Goal: Information Seeking & Learning: Check status

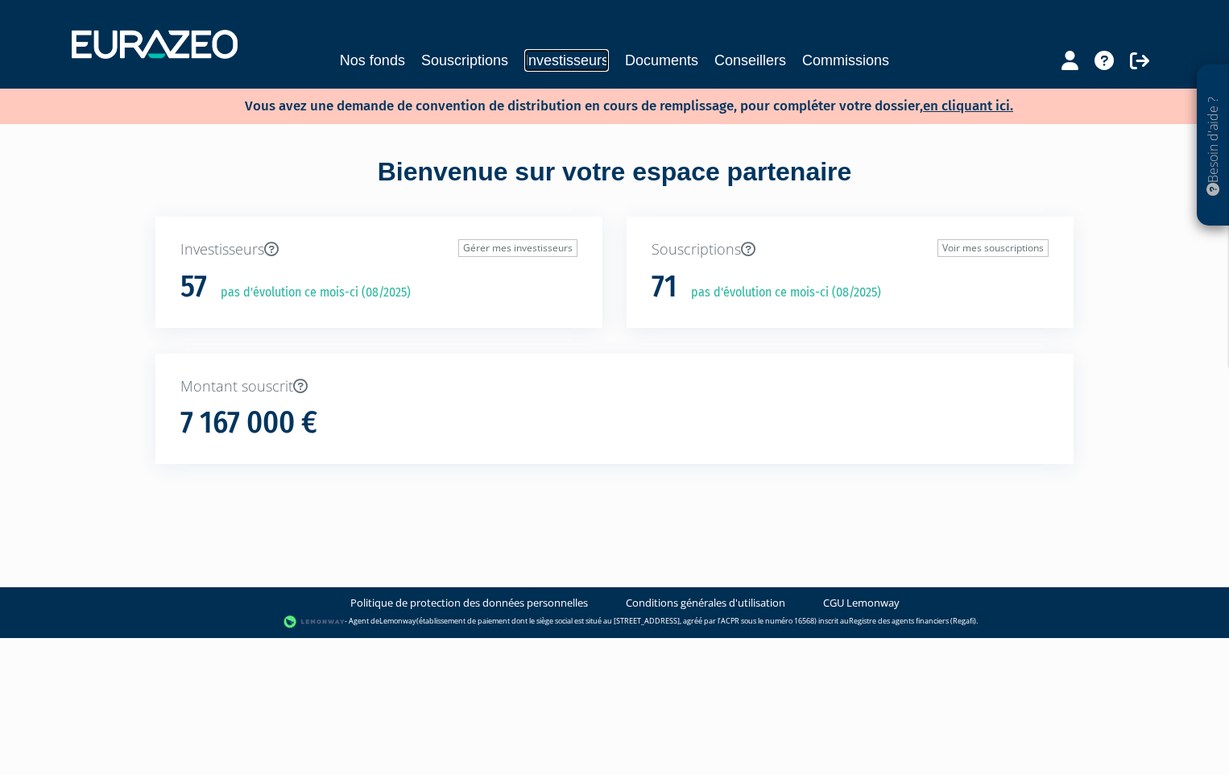
click at [583, 59] on link "Investisseurs" at bounding box center [566, 60] width 85 height 23
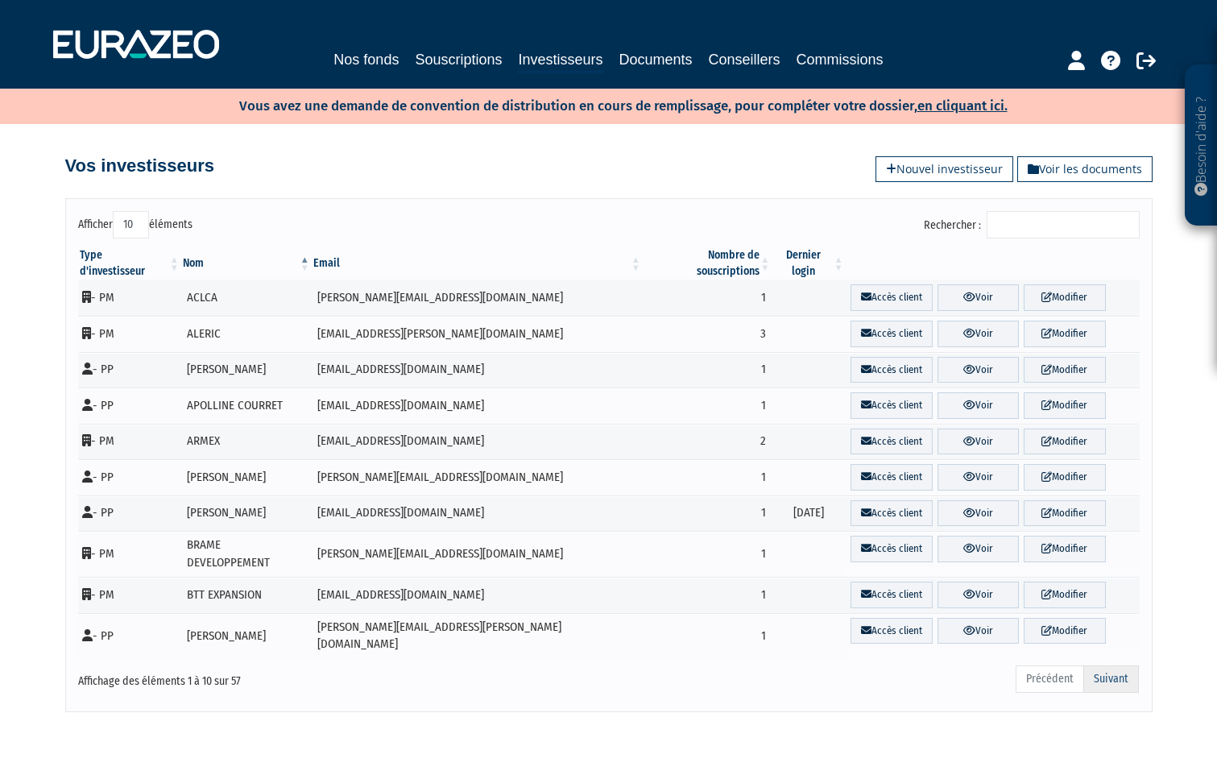
click at [1110, 665] on link "Suivant" at bounding box center [1111, 678] width 56 height 27
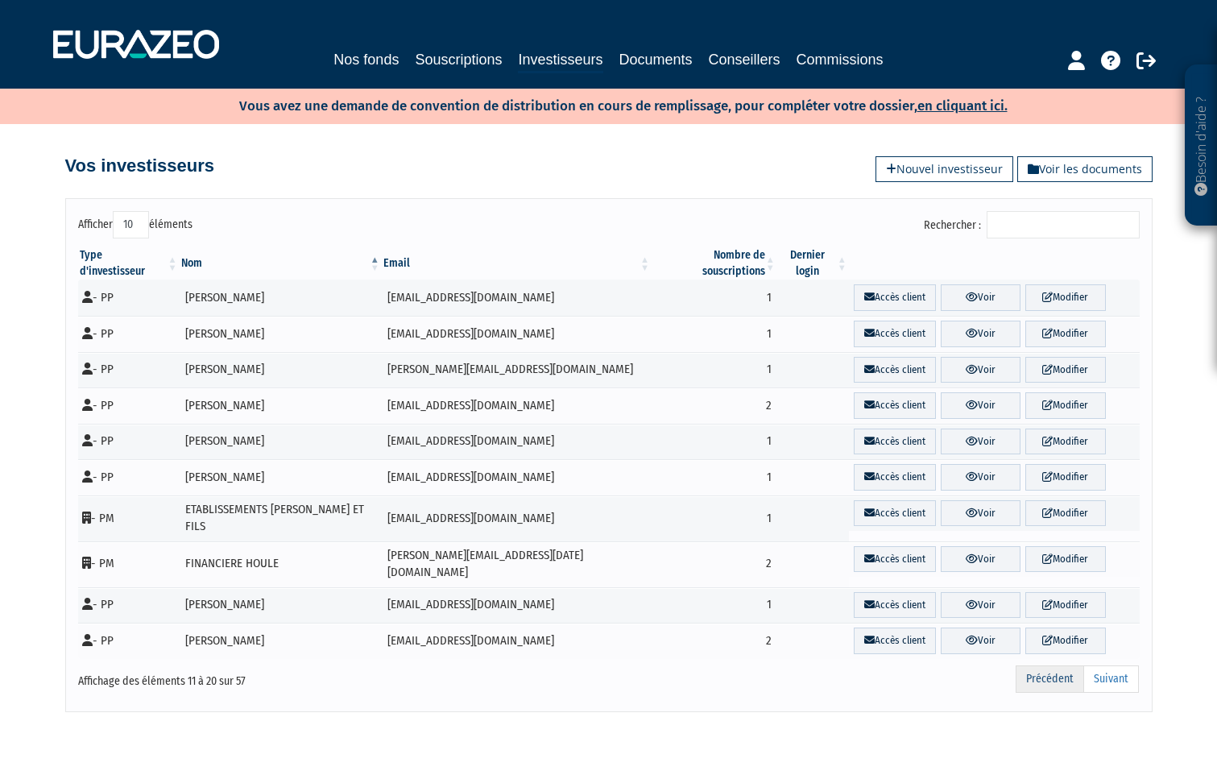
click at [1057, 665] on link "Précédent" at bounding box center [1049, 678] width 68 height 27
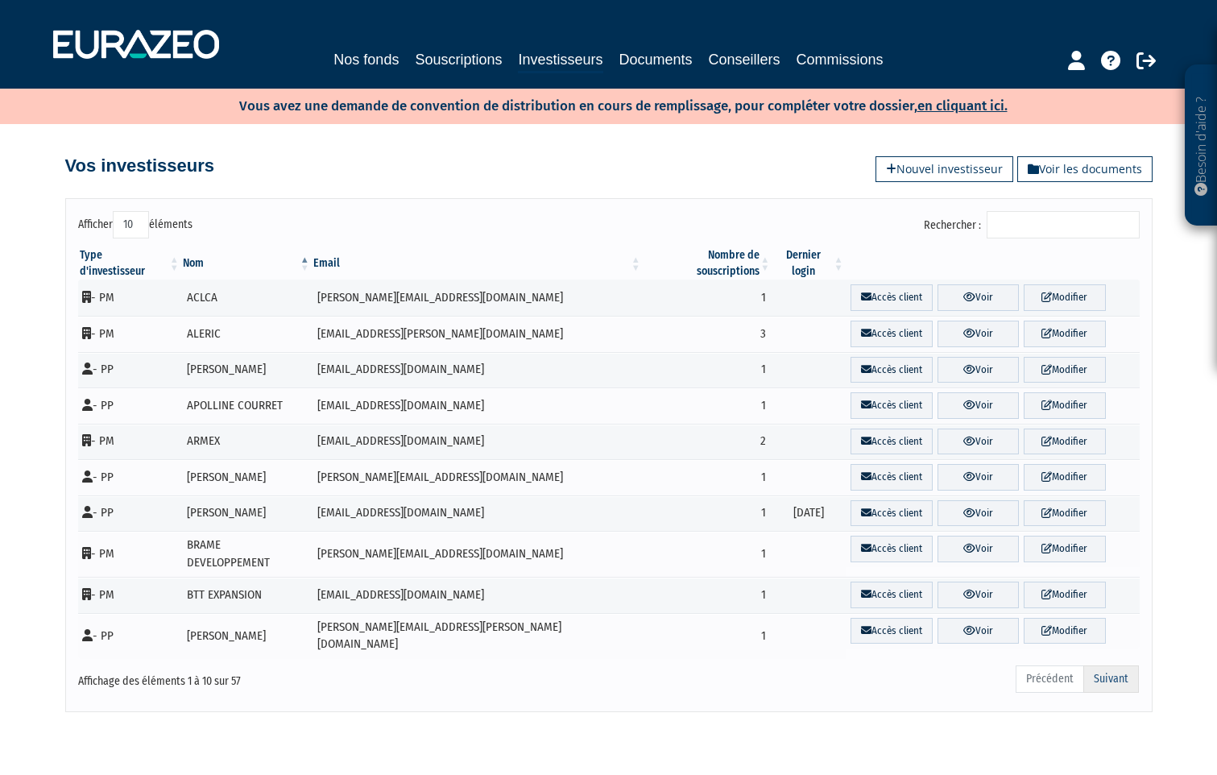
click at [1120, 665] on link "Suivant" at bounding box center [1111, 678] width 56 height 27
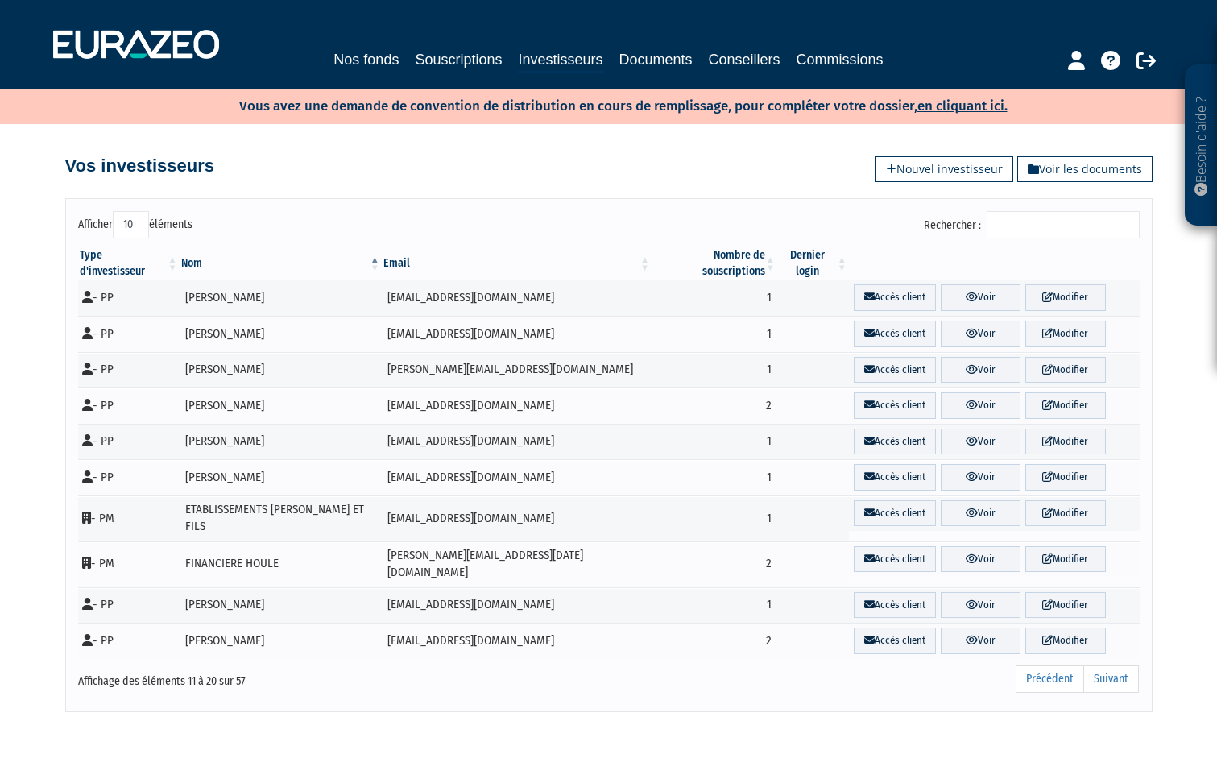
click at [1120, 665] on link "Suivant" at bounding box center [1111, 678] width 56 height 27
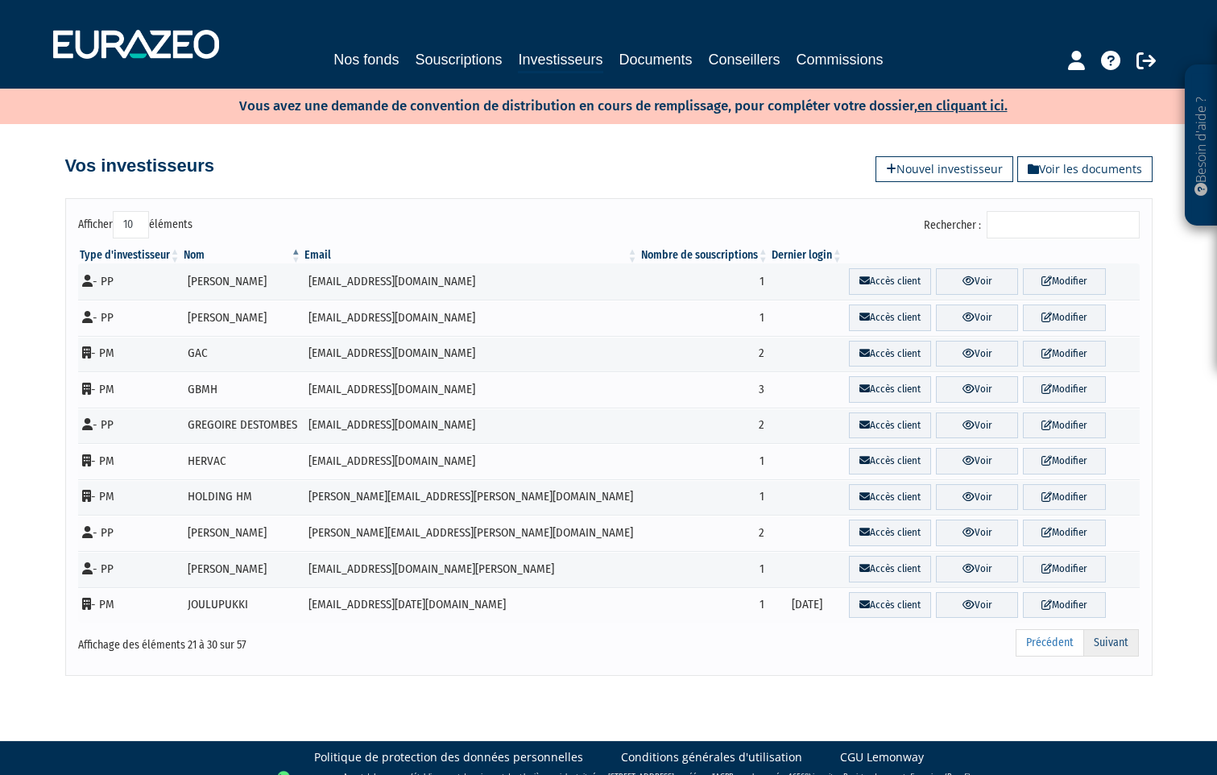
click at [1121, 644] on link "Suivant" at bounding box center [1111, 642] width 56 height 27
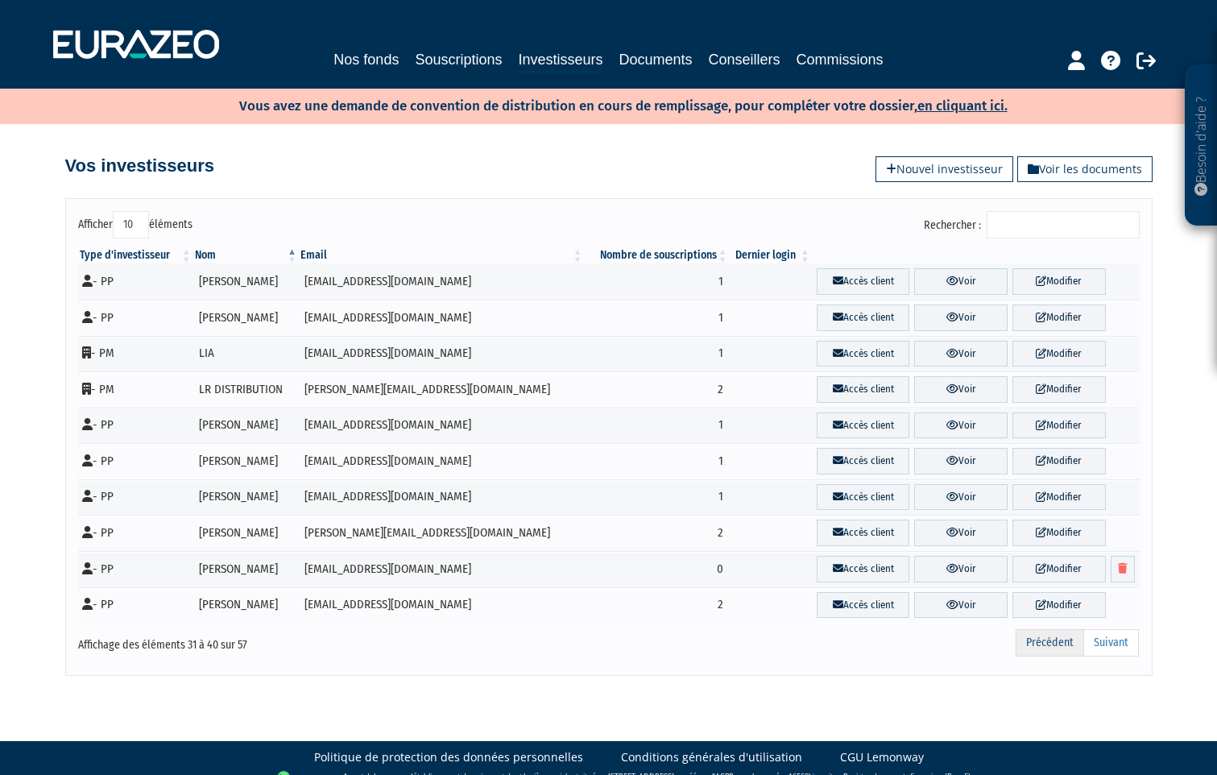
click at [1055, 647] on link "Précédent" at bounding box center [1049, 642] width 68 height 27
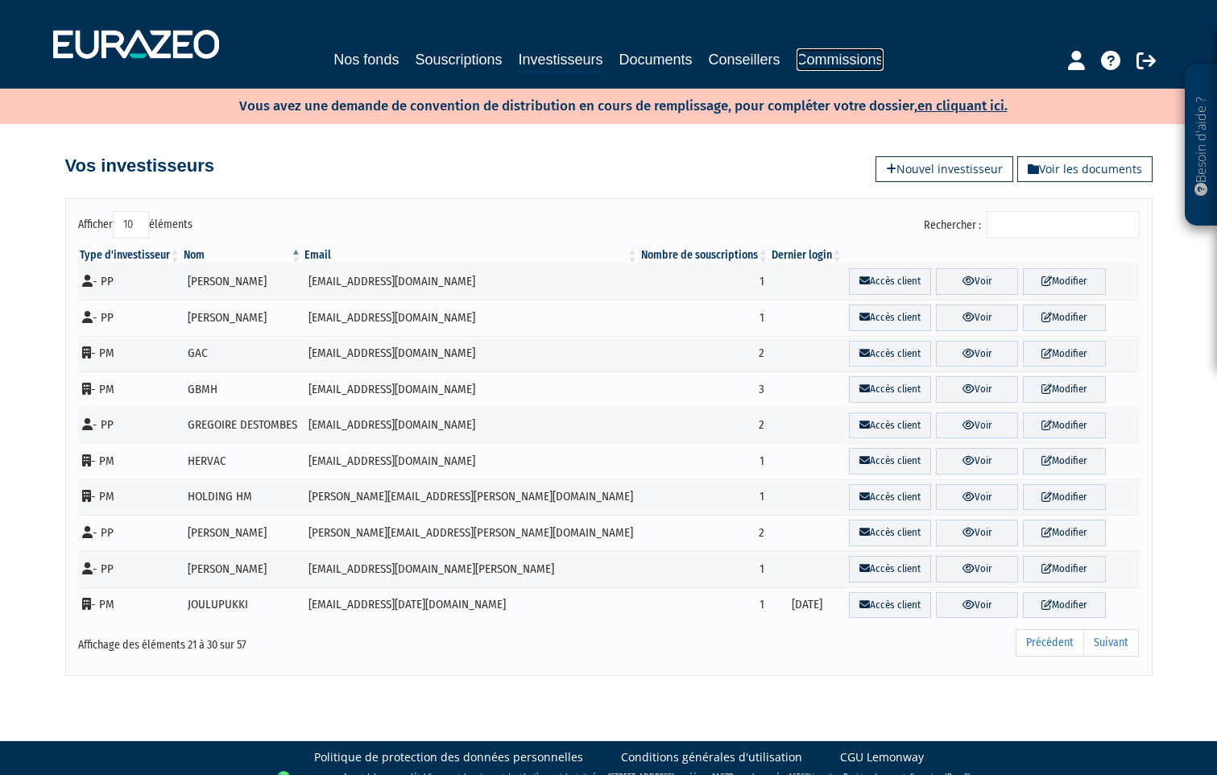
click at [843, 60] on link "Commissions" at bounding box center [839, 59] width 87 height 23
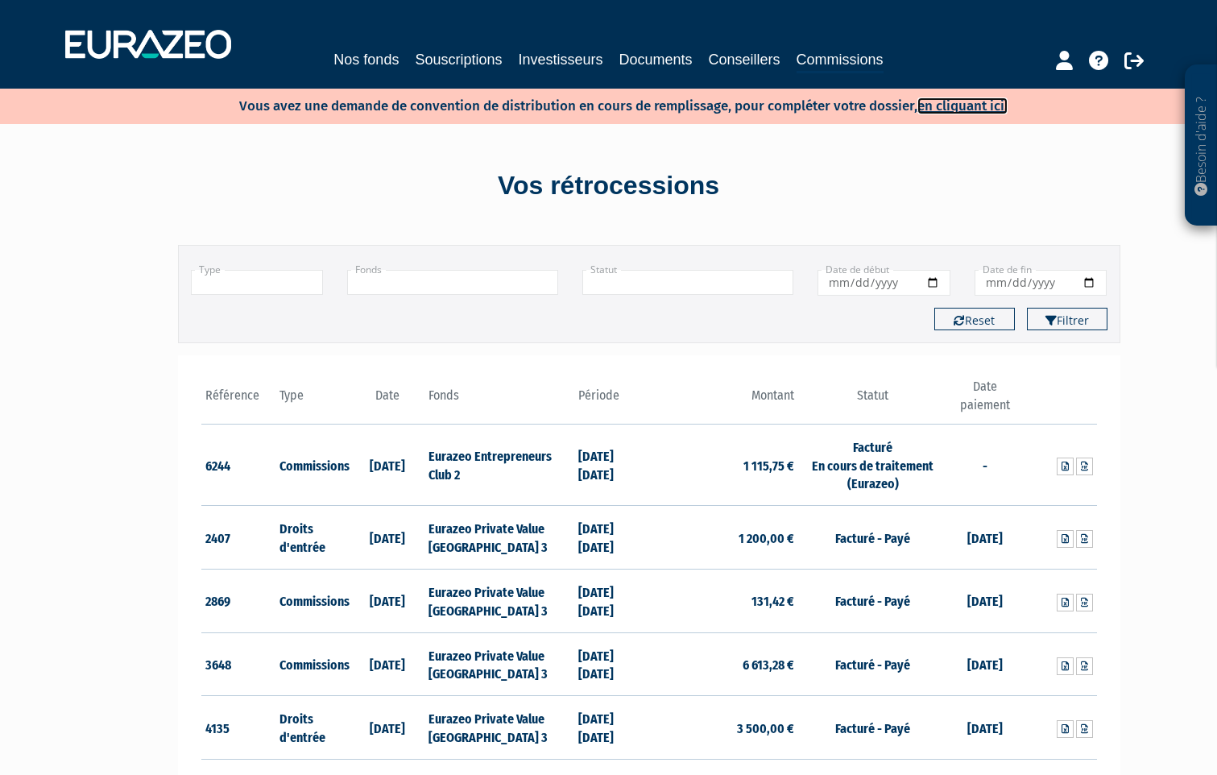
click at [986, 107] on link "en cliquant ici." at bounding box center [962, 105] width 90 height 17
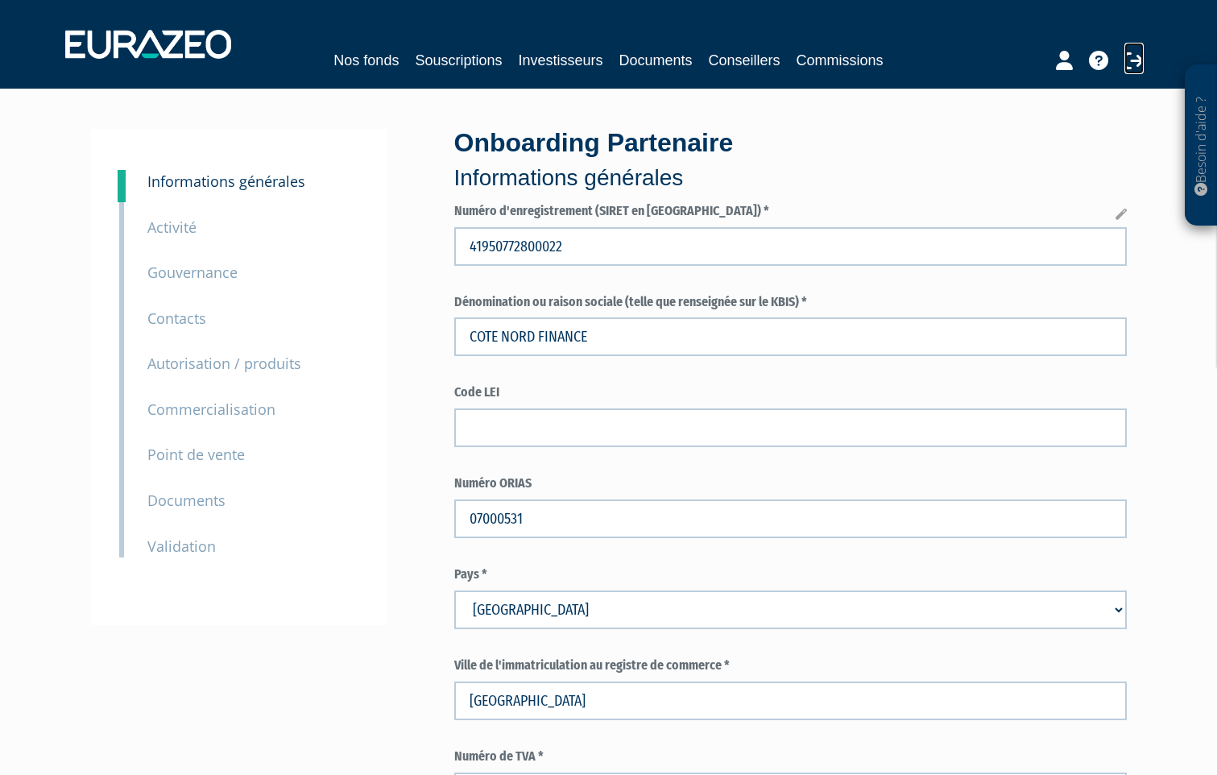
click at [1139, 56] on icon at bounding box center [1133, 60] width 19 height 19
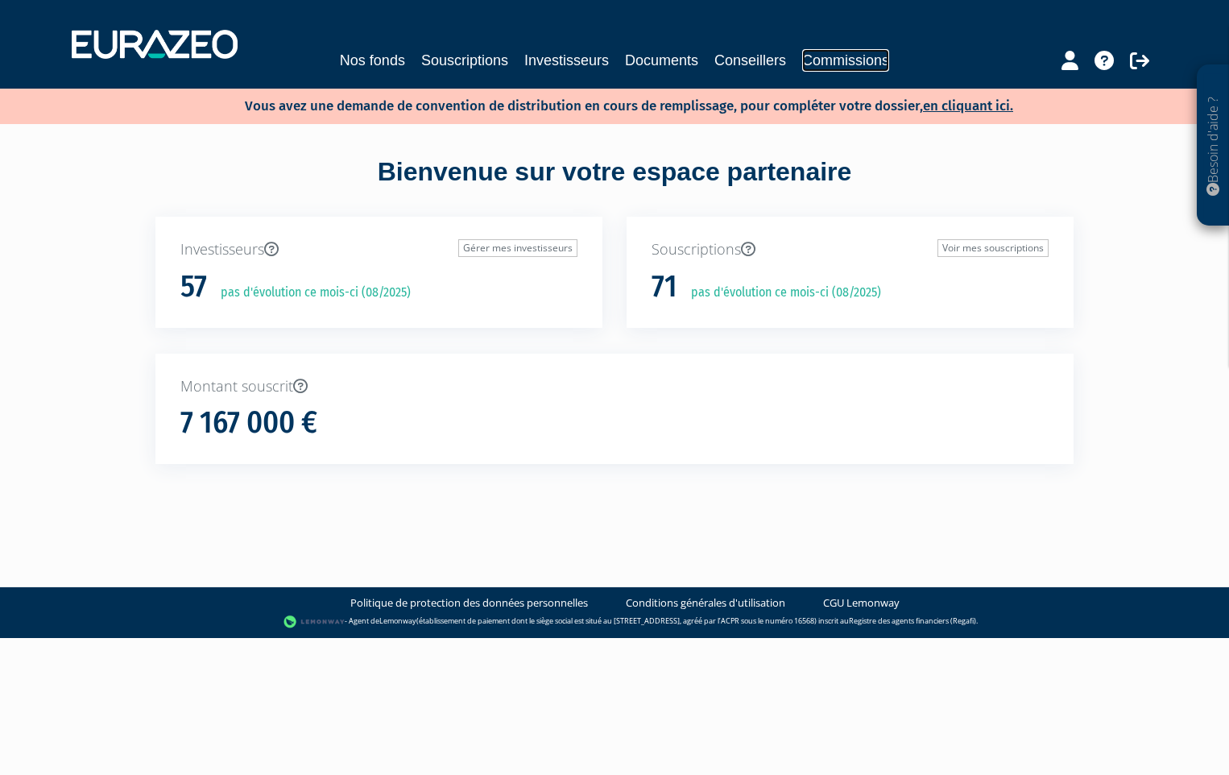
click at [877, 64] on link "Commissions" at bounding box center [845, 60] width 87 height 23
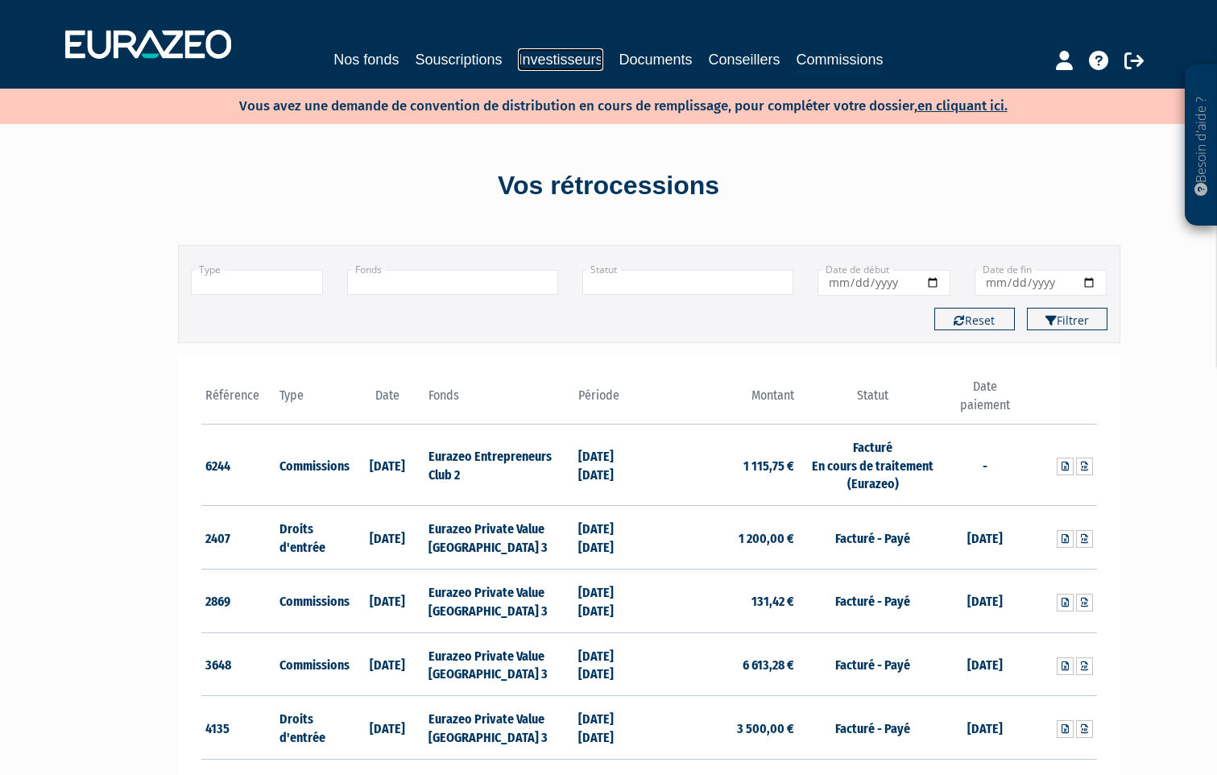
click at [579, 67] on link "Investisseurs" at bounding box center [560, 59] width 85 height 23
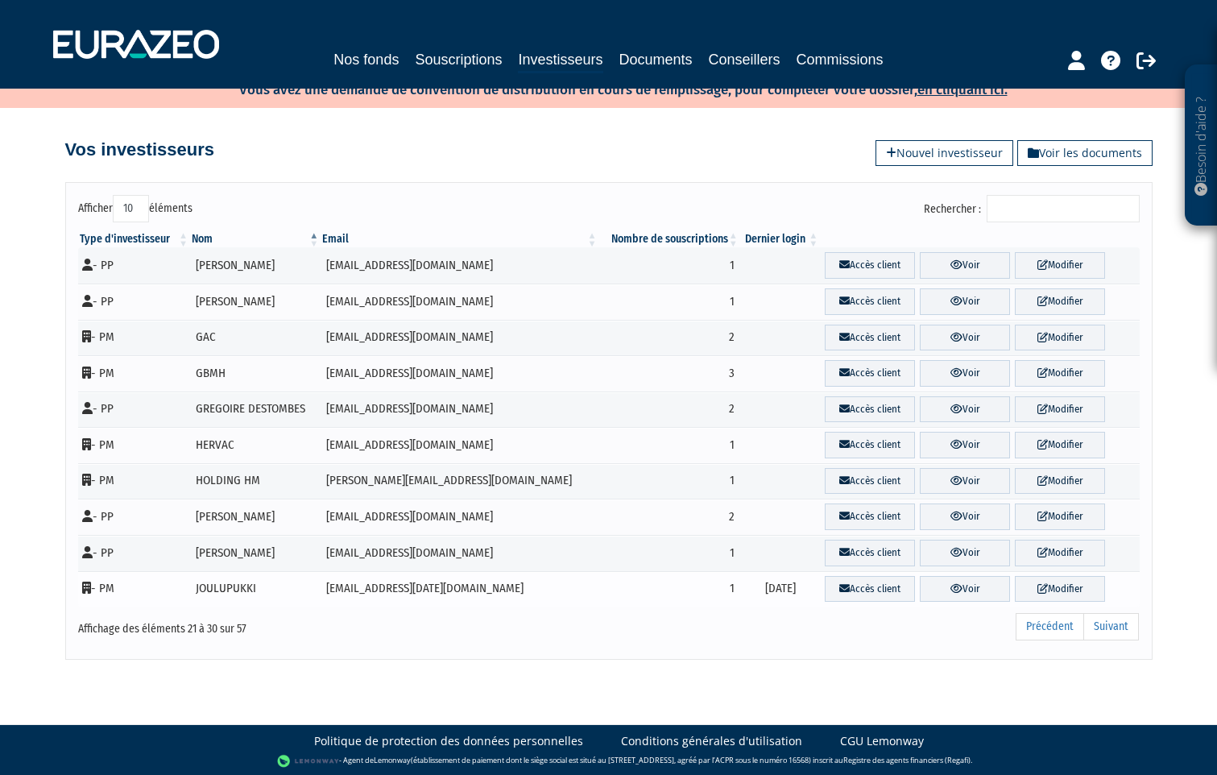
scroll to position [19, 0]
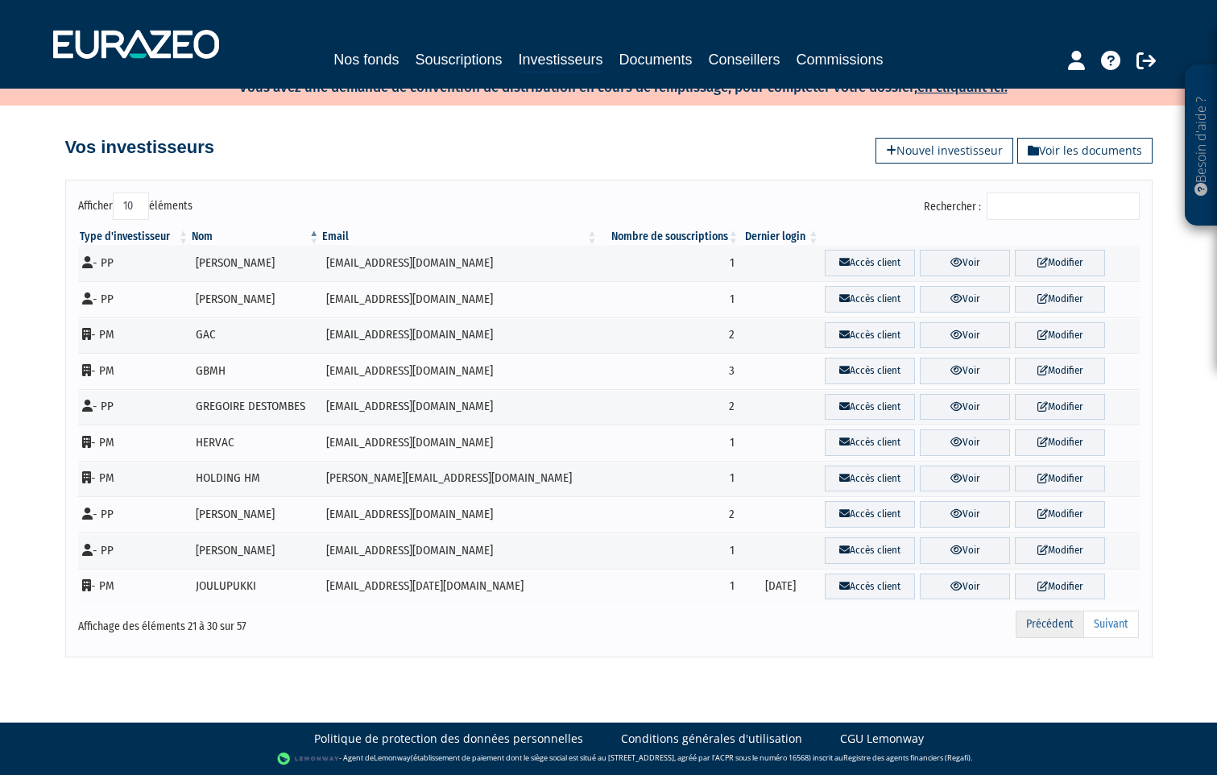
click at [1051, 623] on link "Précédent" at bounding box center [1049, 623] width 68 height 27
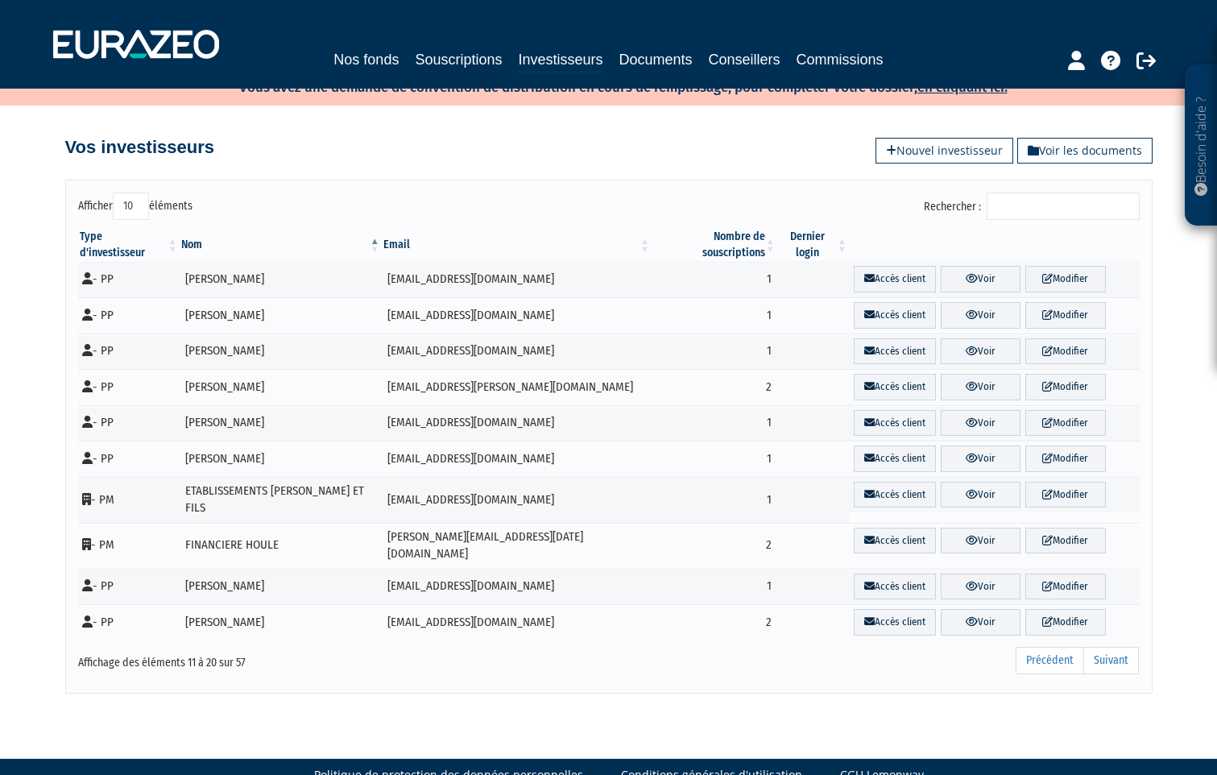
click at [1051, 647] on link "Précédent" at bounding box center [1049, 660] width 68 height 27
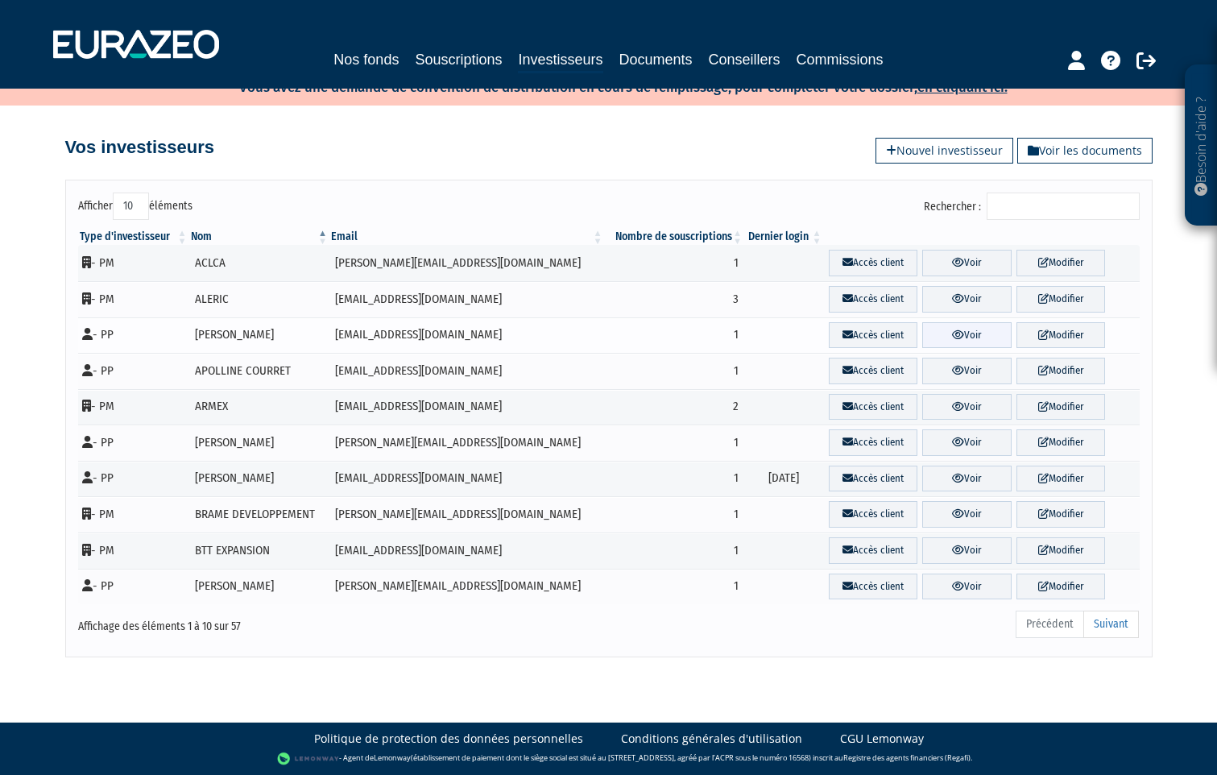
click at [957, 341] on link "Voir" at bounding box center [966, 335] width 89 height 27
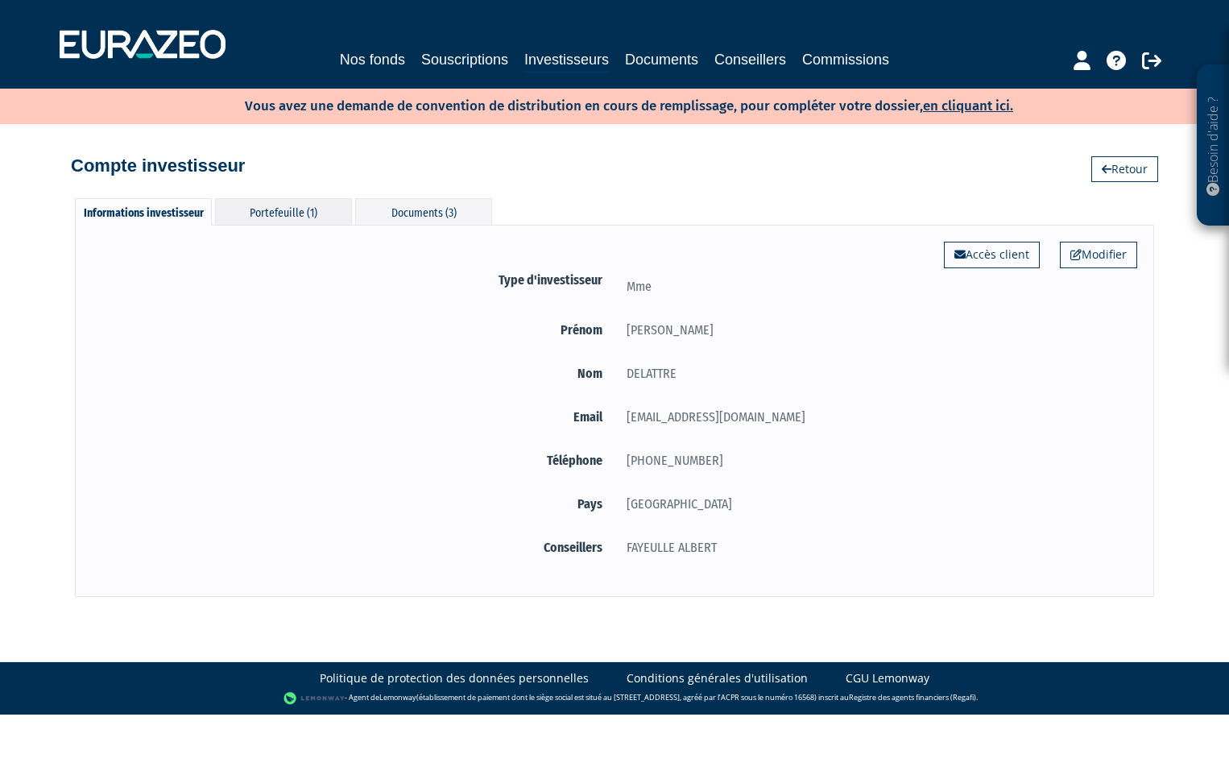
click at [294, 213] on div "Portefeuille (1)" at bounding box center [283, 211] width 137 height 27
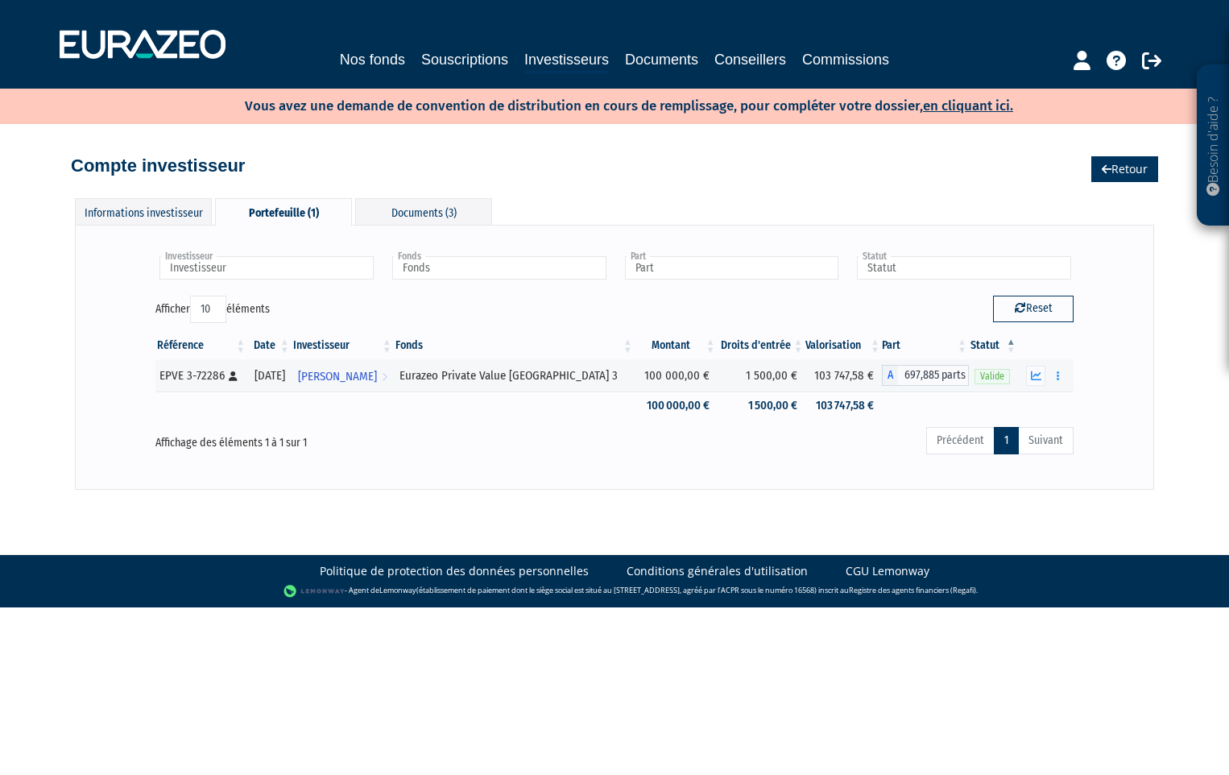
click at [1131, 170] on link "Retour" at bounding box center [1124, 169] width 67 height 26
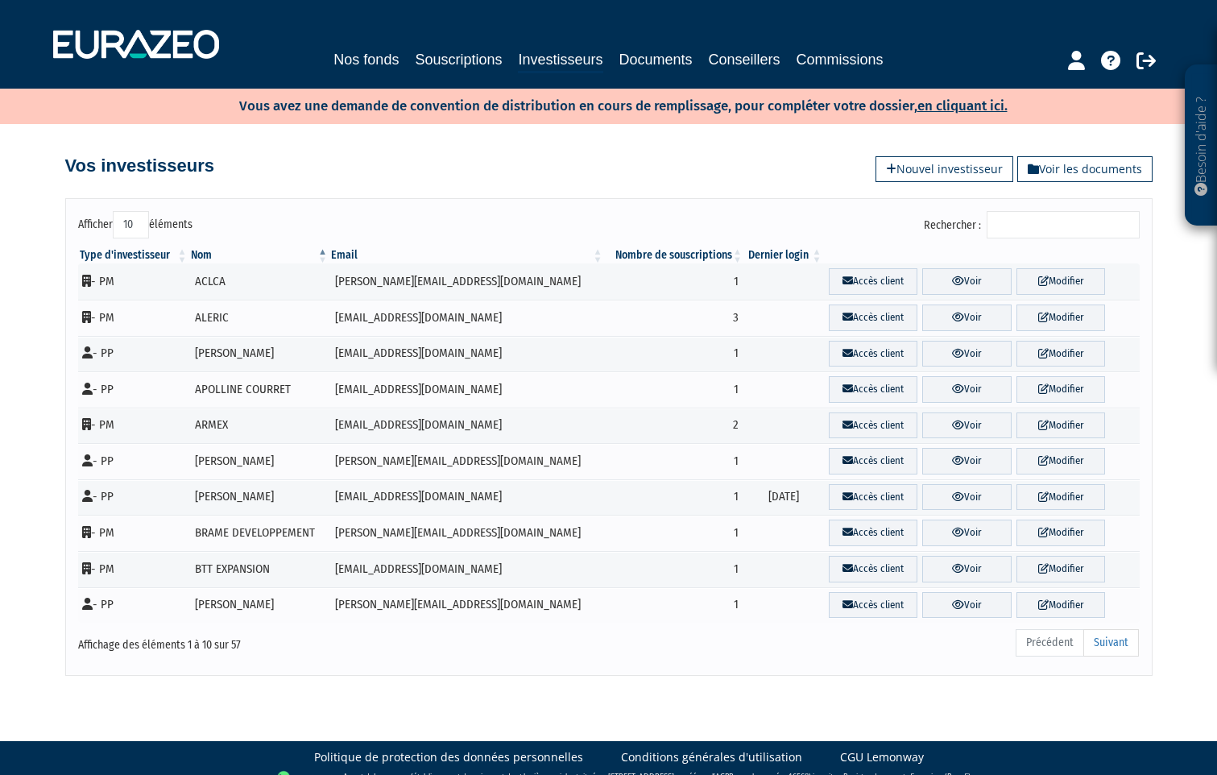
click at [1039, 222] on input "Rechercher :" at bounding box center [1062, 224] width 153 height 27
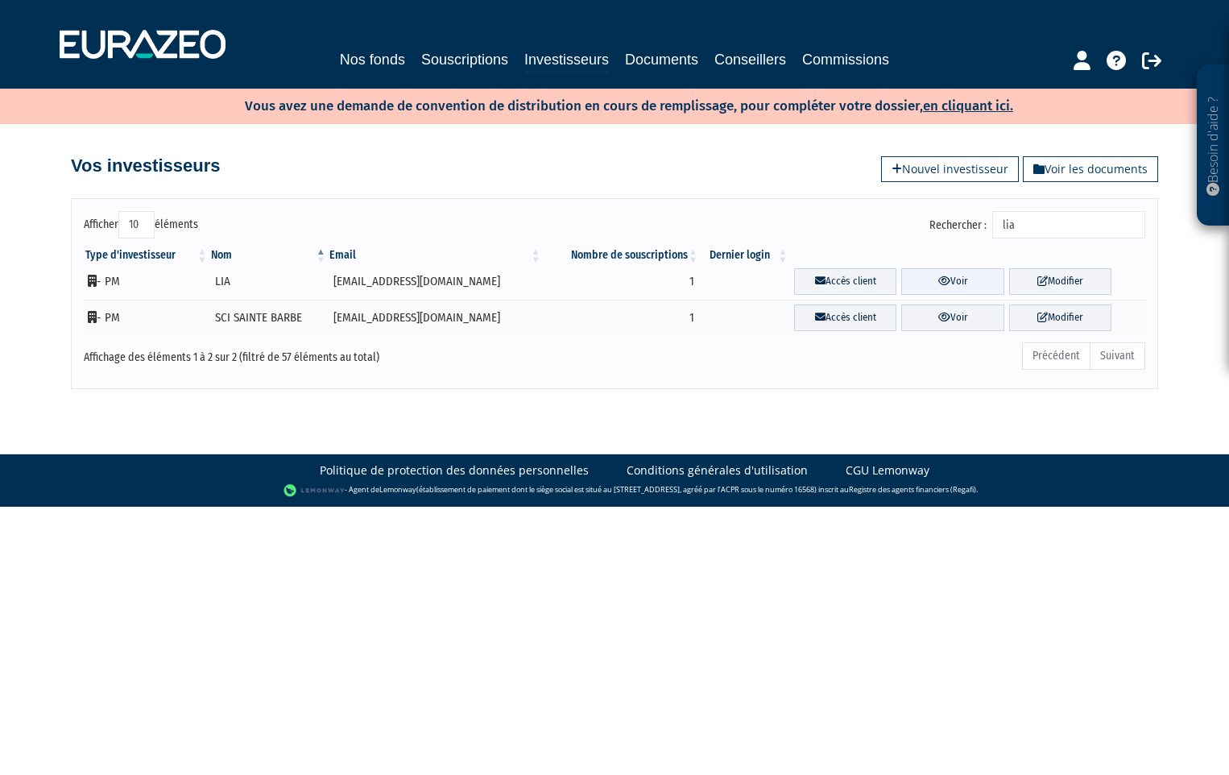
type input "lia"
click at [945, 281] on link "Voir" at bounding box center [952, 281] width 102 height 27
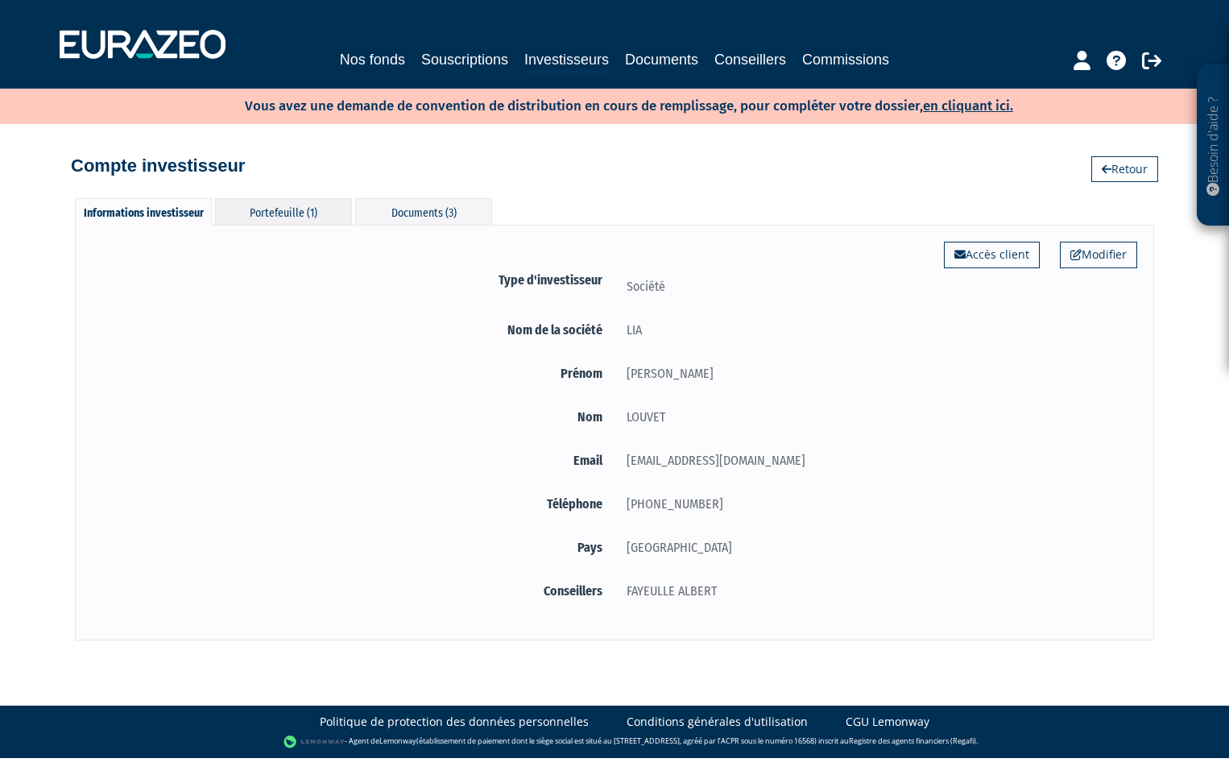
click at [294, 213] on div "Portefeuille (1)" at bounding box center [283, 211] width 137 height 27
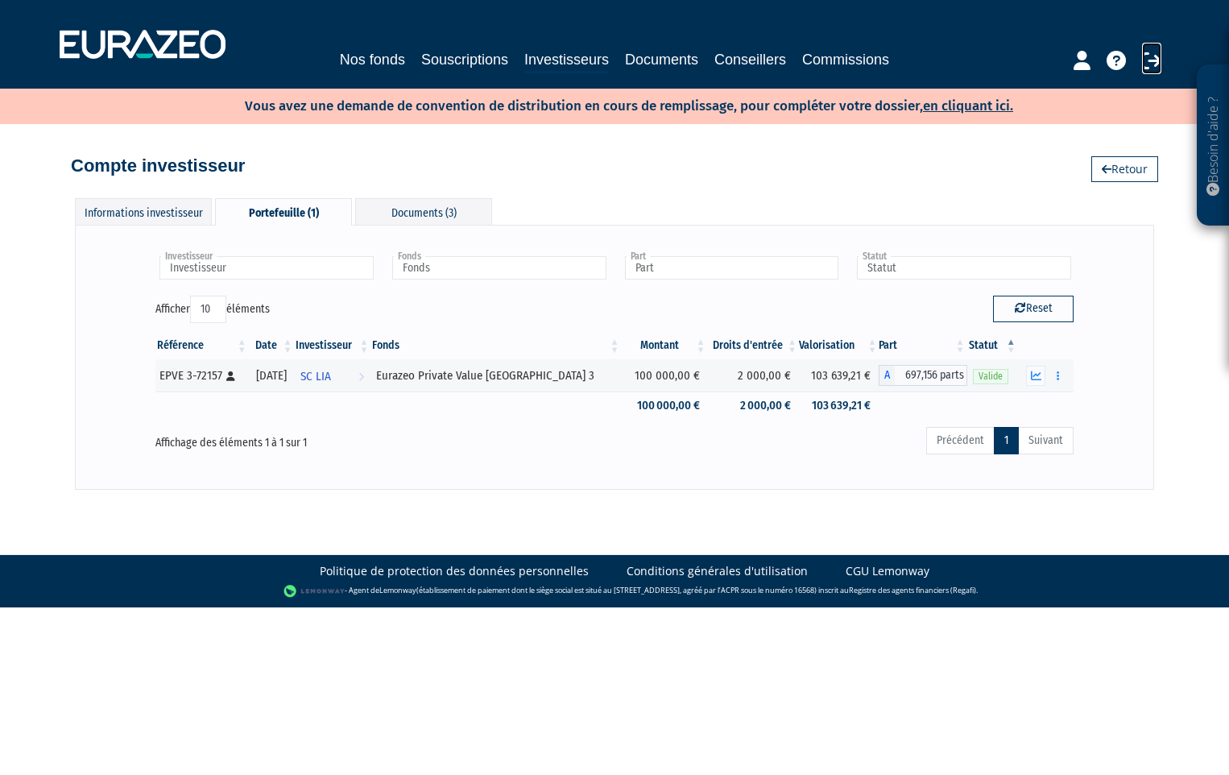
click at [1154, 63] on icon at bounding box center [1151, 60] width 19 height 19
